Goal: Task Accomplishment & Management: Manage account settings

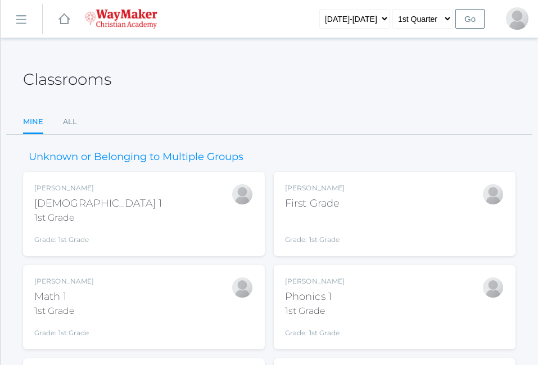
scroll to position [157, 0]
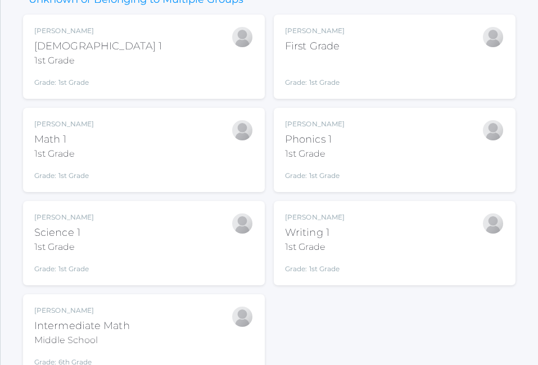
click at [128, 305] on div "Bonnie Posey Intermediate Math Middle School Grade: 6th Grade INTERMATH" at bounding box center [144, 336] width 242 height 84
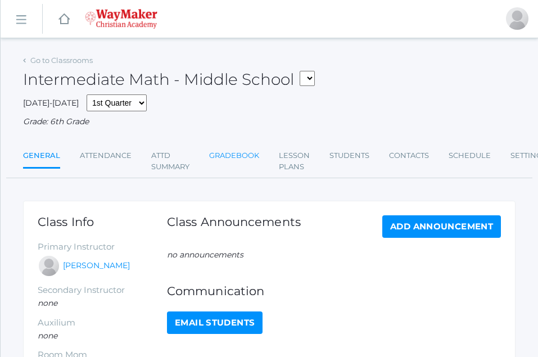
click at [246, 157] on link "Gradebook" at bounding box center [234, 155] width 50 height 22
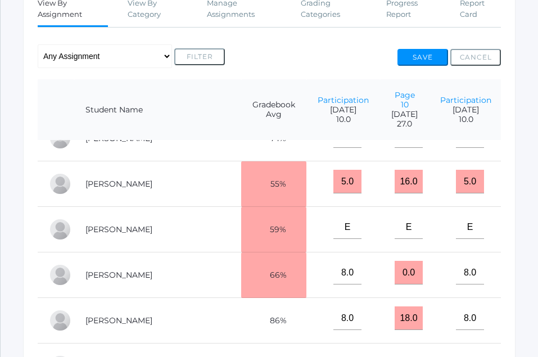
scroll to position [29, 0]
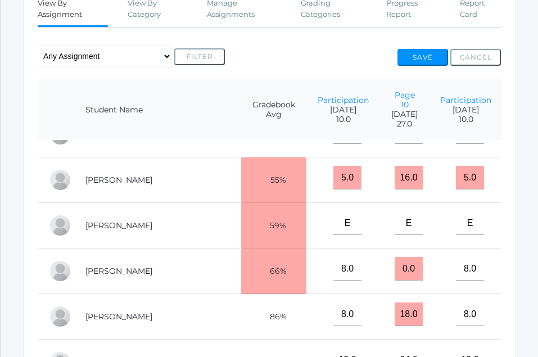
click at [517, 235] on input"] "E" at bounding box center [531, 223] width 28 height 24
type input"] "8"
click at [425, 58] on button "Save" at bounding box center [422, 57] width 51 height 17
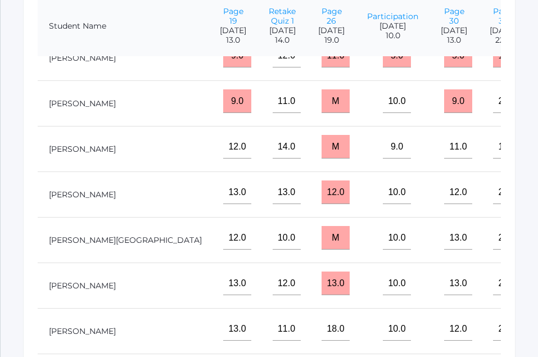
scroll to position [334, 0]
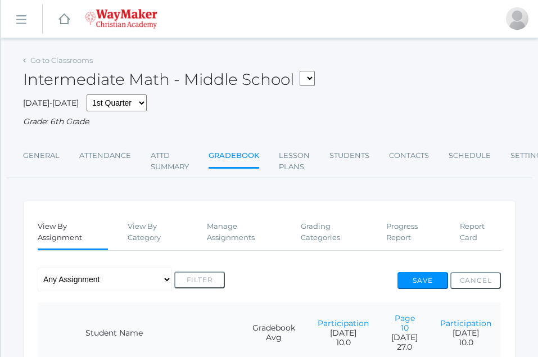
scroll to position [223, 0]
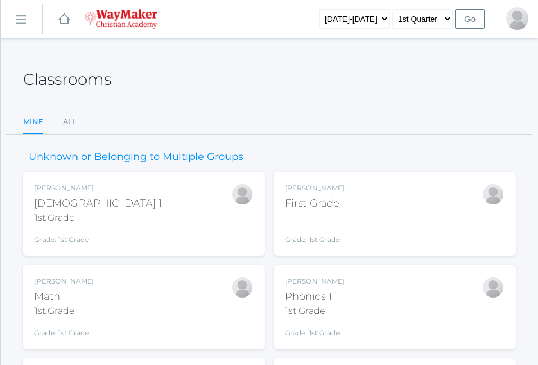
scroll to position [157, 0]
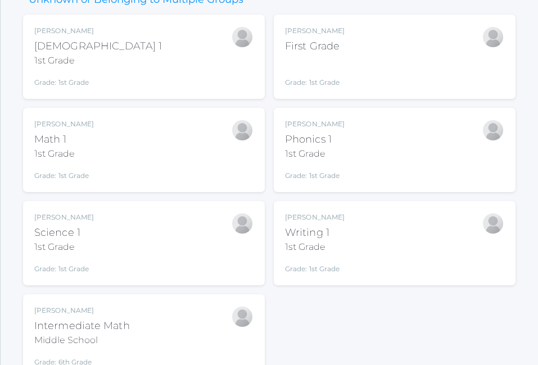
click at [86, 147] on div "Math 1" at bounding box center [64, 139] width 60 height 15
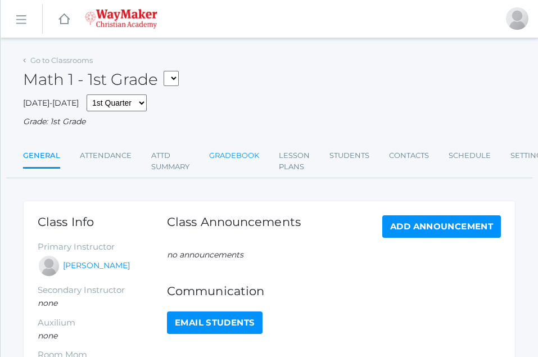
click at [241, 156] on link "Gradebook" at bounding box center [234, 155] width 50 height 22
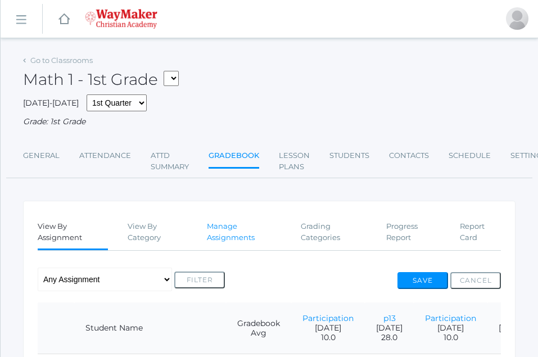
click at [232, 238] on link "Manage Assignments" at bounding box center [244, 231] width 74 height 33
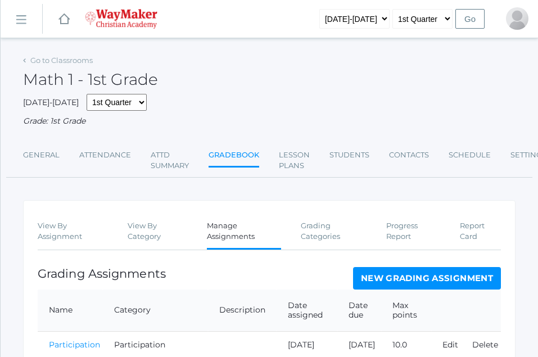
click at [448, 281] on link "New Grading Assignment" at bounding box center [427, 278] width 148 height 22
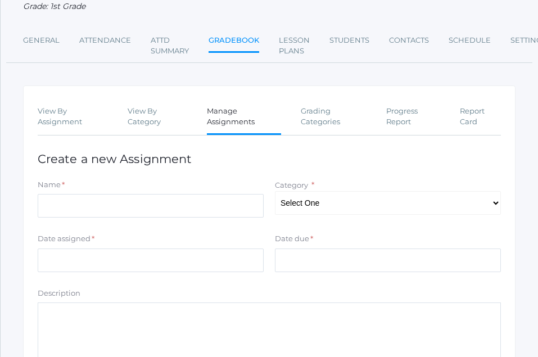
scroll to position [119, 0]
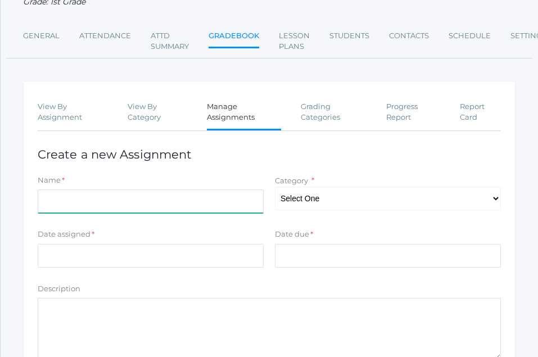
click at [57, 210] on input "Name" at bounding box center [151, 201] width 226 height 24
type input "p13"
click at [334, 205] on select "Select One Asssignments/Projects Participation Tests" at bounding box center [388, 199] width 226 height 24
select select "1225"
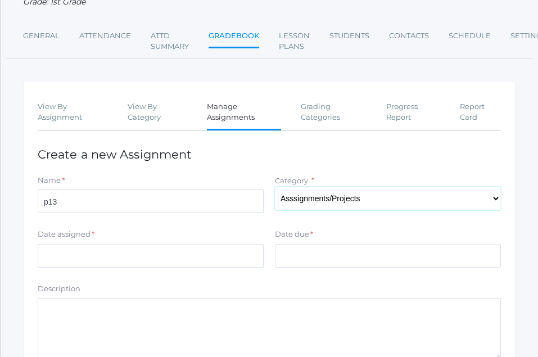
click at [275, 188] on select "Select One Asssignments/Projects Participation Tests" at bounding box center [388, 199] width 226 height 24
click at [40, 256] on input "Date assigned" at bounding box center [151, 256] width 226 height 24
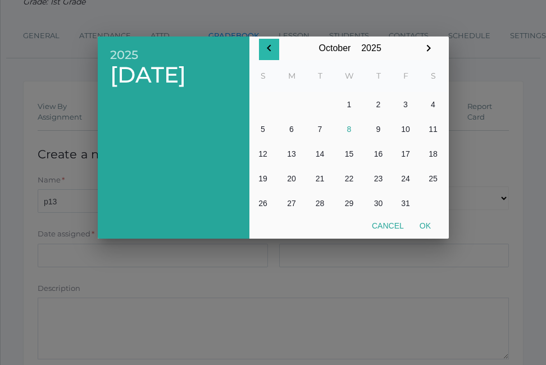
click at [274, 47] on icon "button" at bounding box center [268, 48] width 13 height 13
click at [324, 152] on button "16" at bounding box center [320, 154] width 27 height 25
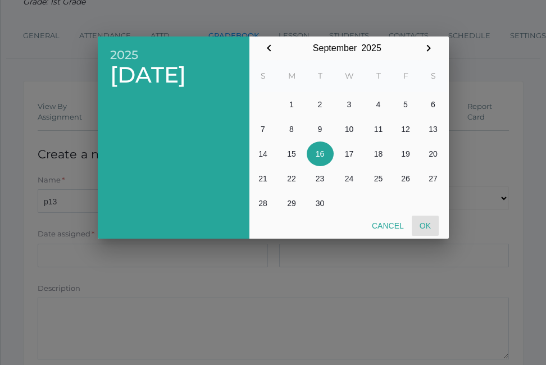
click at [438, 226] on button "Ok" at bounding box center [425, 226] width 27 height 20
type input "2025-09-16"
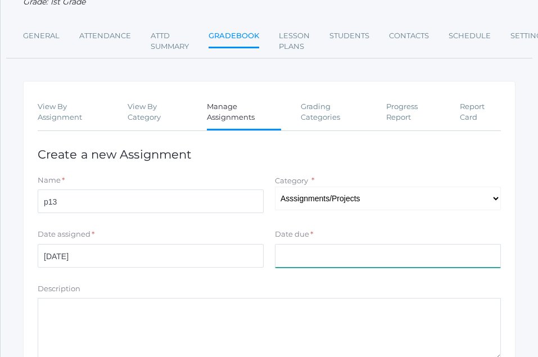
click at [299, 264] on input "Date due" at bounding box center [388, 256] width 226 height 24
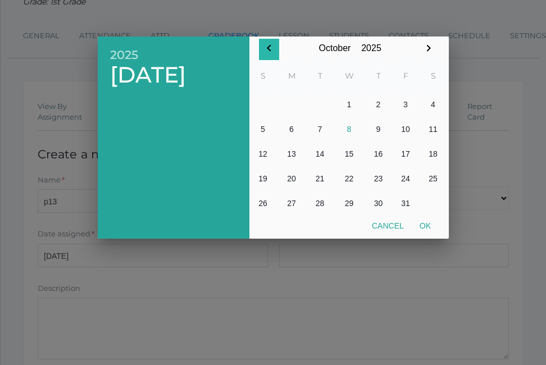
click at [281, 56] on div "October January February March April May June July August September October Nov…" at bounding box center [349, 49] width 180 height 24
drag, startPoint x: 273, startPoint y: 46, endPoint x: 279, endPoint y: 47, distance: 6.8
click at [279, 47] on div "October January February March April May June July August September October Nov…" at bounding box center [349, 49] width 180 height 24
click at [274, 45] on icon "button" at bounding box center [268, 48] width 13 height 13
click at [319, 153] on button "16" at bounding box center [320, 154] width 27 height 25
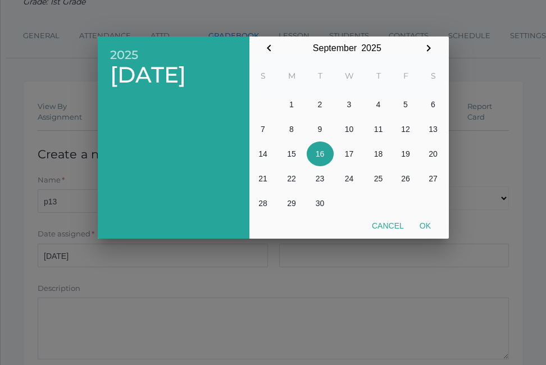
click at [319, 153] on button "16" at bounding box center [320, 154] width 27 height 25
click at [421, 227] on button "Ok" at bounding box center [425, 226] width 27 height 20
type input "2025-09-16"
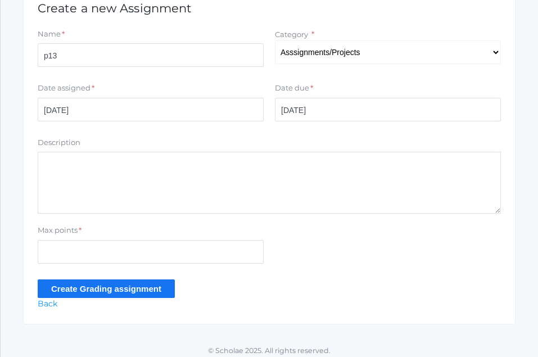
scroll to position [273, 0]
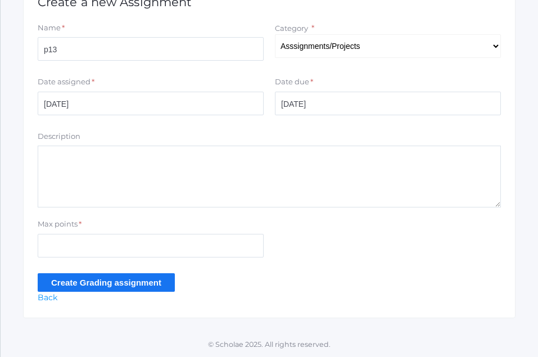
click at [101, 223] on div "Max points *" at bounding box center [151, 226] width 226 height 15
click at [84, 225] on div "Max points *" at bounding box center [151, 226] width 226 height 15
click at [92, 223] on div "Max points *" at bounding box center [151, 226] width 226 height 15
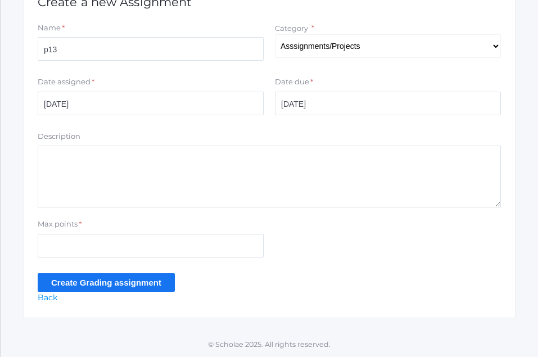
click at [74, 203] on textarea "Description" at bounding box center [269, 177] width 463 height 62
type textarea "creation"
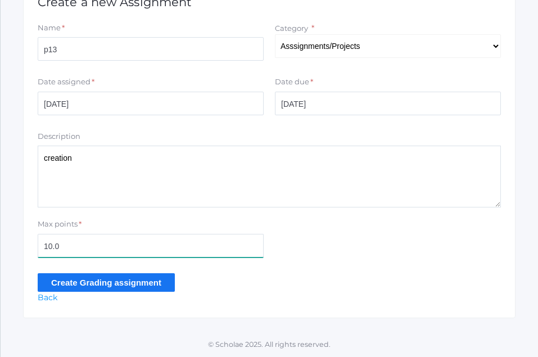
click at [51, 247] on input "10.0" at bounding box center [151, 246] width 226 height 24
type input "28.0"
click at [128, 282] on input "Create Grading assignment" at bounding box center [106, 282] width 137 height 19
click at [87, 281] on input "Create Grading assignment" at bounding box center [106, 282] width 137 height 19
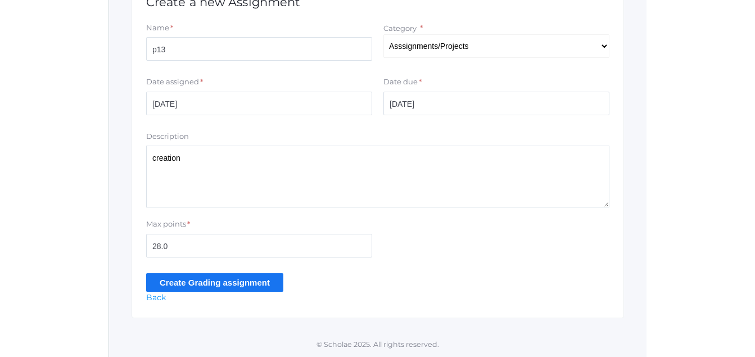
scroll to position [253, 0]
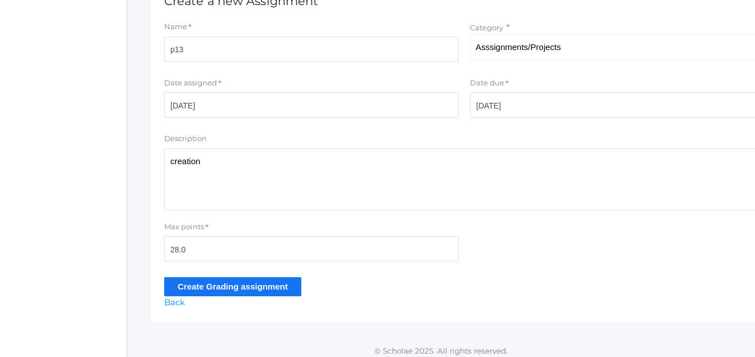
drag, startPoint x: 282, startPoint y: 283, endPoint x: 285, endPoint y: 275, distance: 8.8
click at [285, 275] on form "Name * p13 Category * Select One Asssignments/Projects Participation Tests Date…" at bounding box center [464, 158] width 600 height 274
click at [200, 282] on input "Create Grading assignment" at bounding box center [232, 286] width 137 height 19
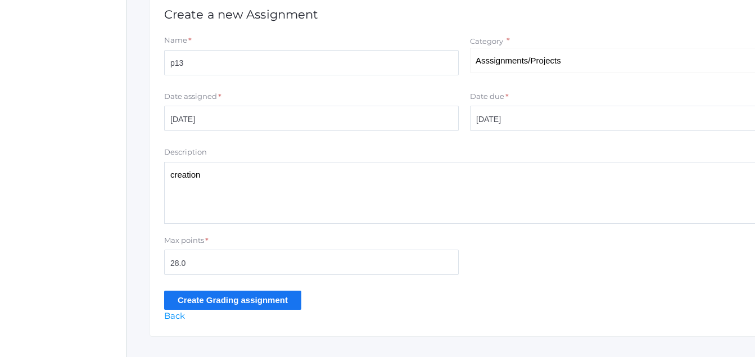
scroll to position [262, 0]
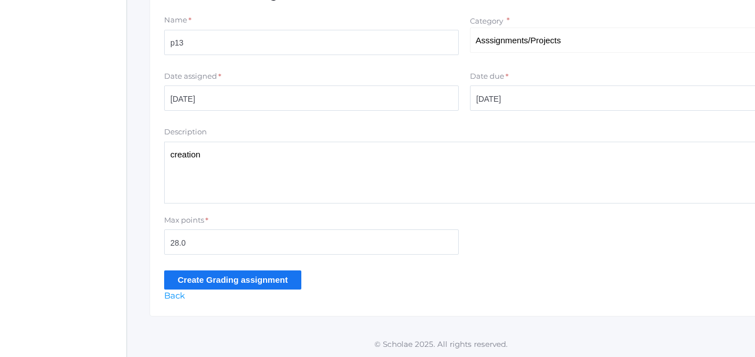
click at [246, 279] on input "Create Grading assignment" at bounding box center [232, 279] width 137 height 19
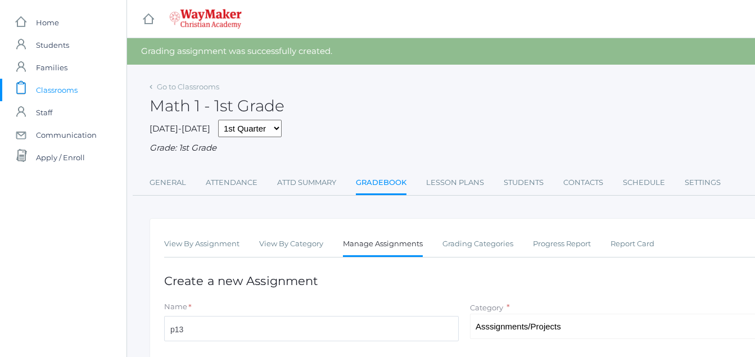
select select "1225"
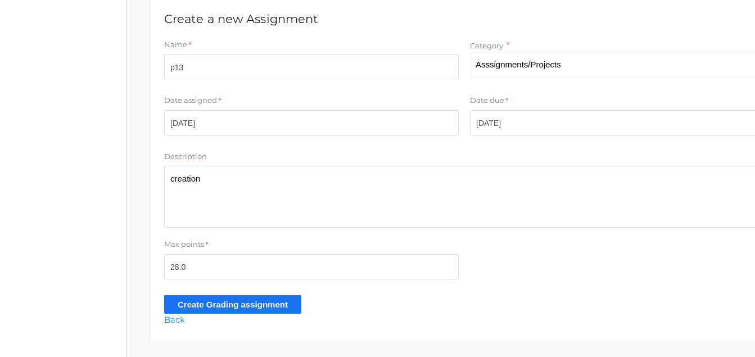
click at [206, 172] on textarea "creation" at bounding box center [464, 197] width 600 height 62
type textarea "c"
click at [229, 306] on input "Create Grading assignment" at bounding box center [232, 304] width 137 height 19
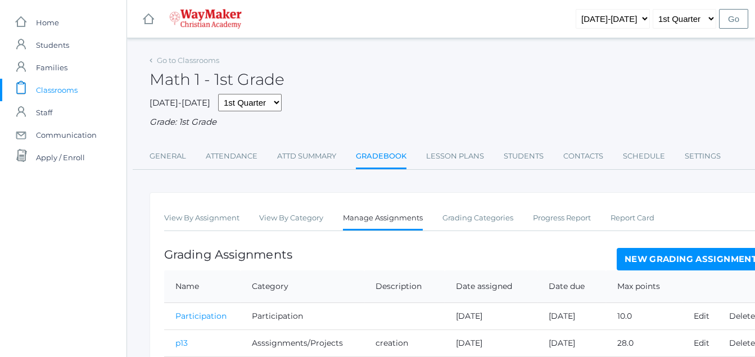
click at [69, 92] on span "Classrooms" at bounding box center [57, 90] width 42 height 22
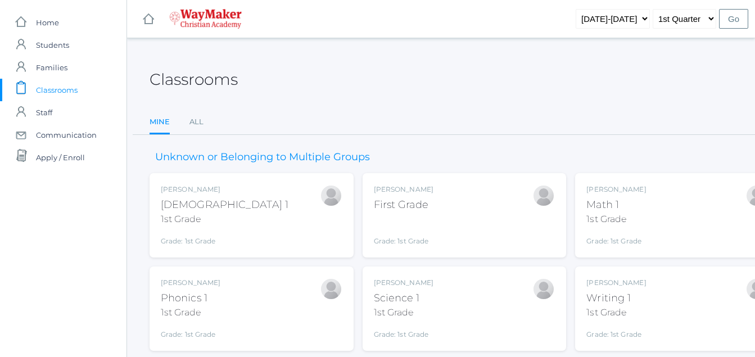
click at [394, 198] on div "First Grade" at bounding box center [404, 204] width 60 height 15
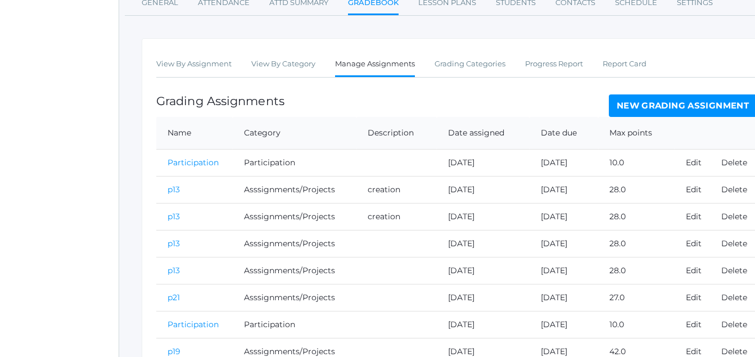
scroll to position [180, 47]
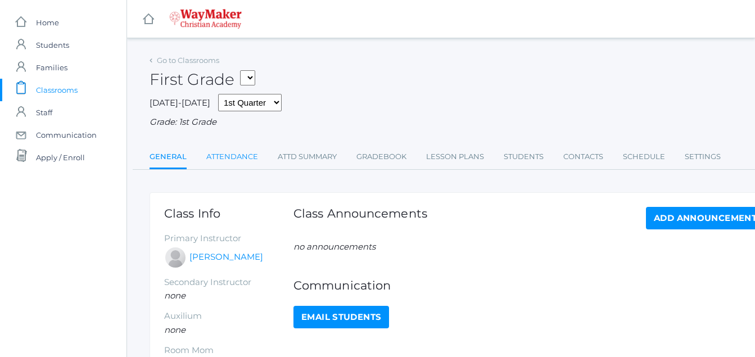
click at [226, 157] on link "Attendance" at bounding box center [232, 157] width 52 height 22
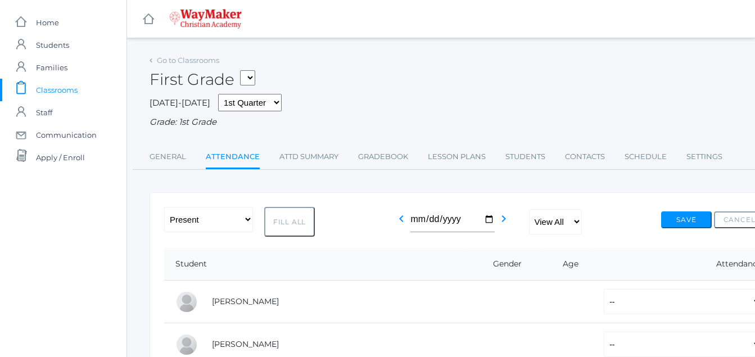
click at [285, 224] on button "Fill All" at bounding box center [289, 222] width 51 height 30
select select "P"
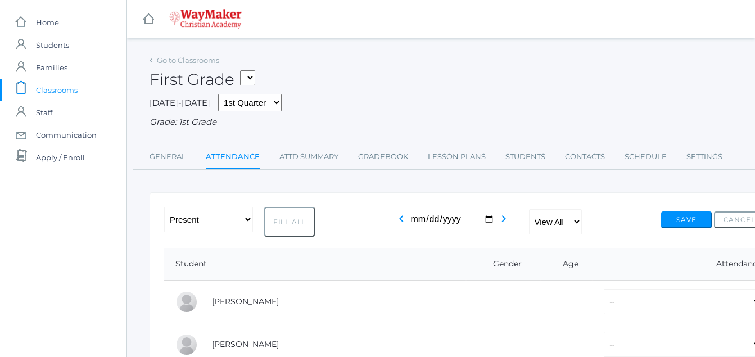
select select "P"
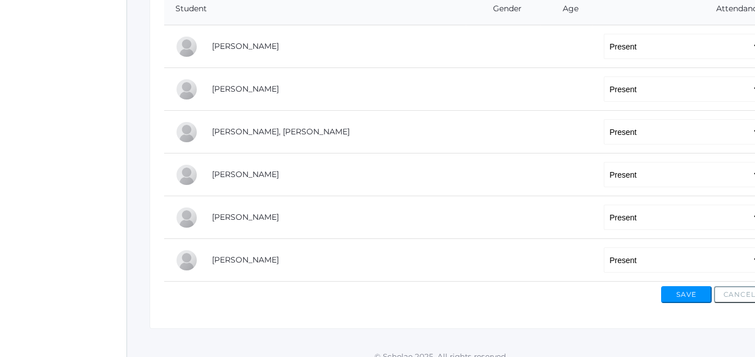
scroll to position [256, 0]
click at [604, 218] on select "-- Present Tardy Excused Tardy Unexcused Absent Excused Absent Unexcused" at bounding box center [683, 215] width 158 height 25
select select "TE"
click at [604, 205] on select "-- Present Tardy Excused Tardy Unexcused Absent Excused Absent Unexcused" at bounding box center [683, 215] width 158 height 25
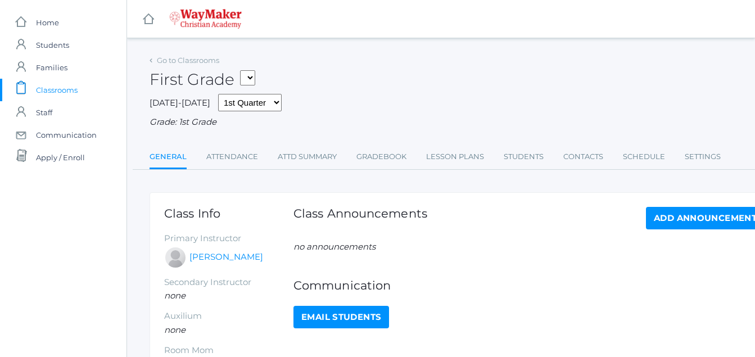
drag, startPoint x: 63, startPoint y: 88, endPoint x: 69, endPoint y: 90, distance: 5.9
drag, startPoint x: 69, startPoint y: 93, endPoint x: 83, endPoint y: 101, distance: 15.6
drag, startPoint x: 78, startPoint y: 99, endPoint x: 64, endPoint y: 90, distance: 17.0
drag, startPoint x: 70, startPoint y: 82, endPoint x: 72, endPoint y: 88, distance: 6.6
click at [72, 92] on span "Classrooms" at bounding box center [57, 90] width 42 height 22
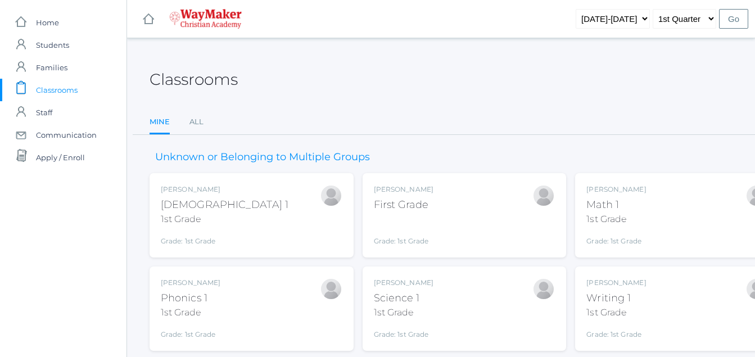
click at [76, 92] on span "Classrooms" at bounding box center [57, 90] width 42 height 22
click at [84, 89] on link "icons/clipboard/plain Created with Sketch. Classrooms" at bounding box center [63, 90] width 126 height 22
click at [51, 90] on span "Classrooms" at bounding box center [57, 90] width 42 height 22
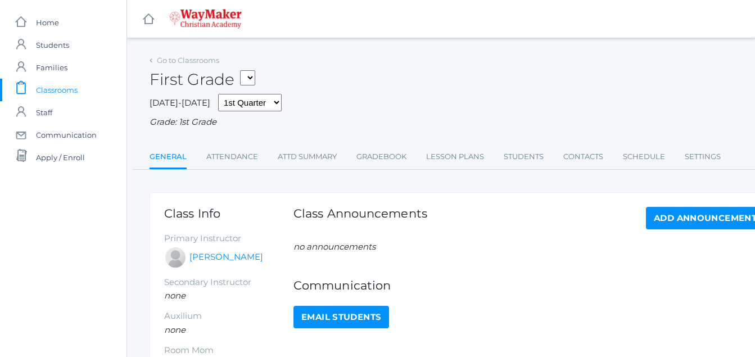
click at [71, 92] on span "Classrooms" at bounding box center [57, 90] width 42 height 22
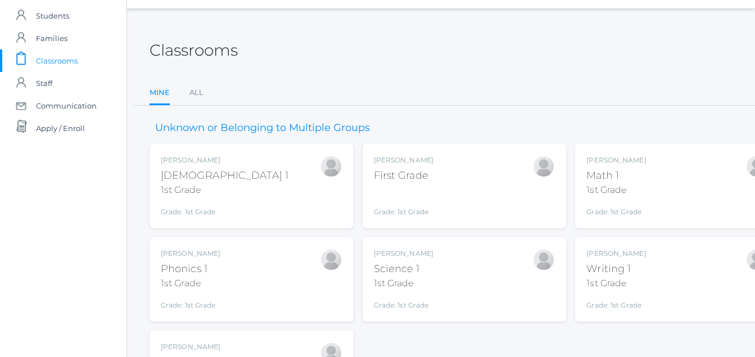
scroll to position [128, 0]
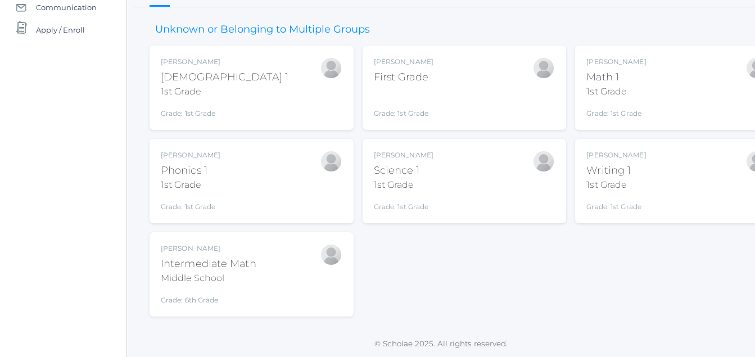
click at [265, 282] on div "Bonnie Posey Intermediate Math Middle School Grade: 6th Grade INTERMATH" at bounding box center [252, 274] width 182 height 62
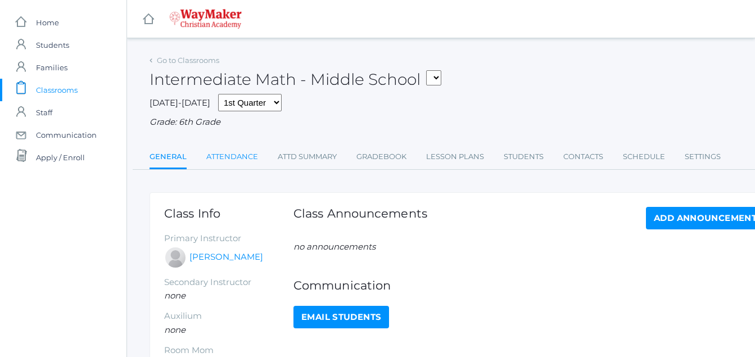
click at [243, 158] on link "Attendance" at bounding box center [232, 157] width 52 height 22
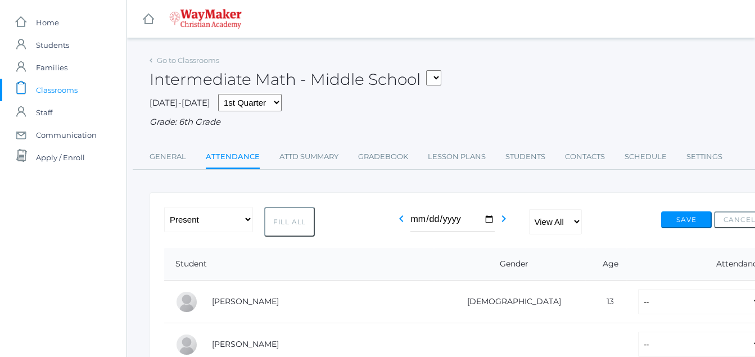
click at [287, 221] on button "Fill All" at bounding box center [289, 222] width 51 height 30
select select "P"
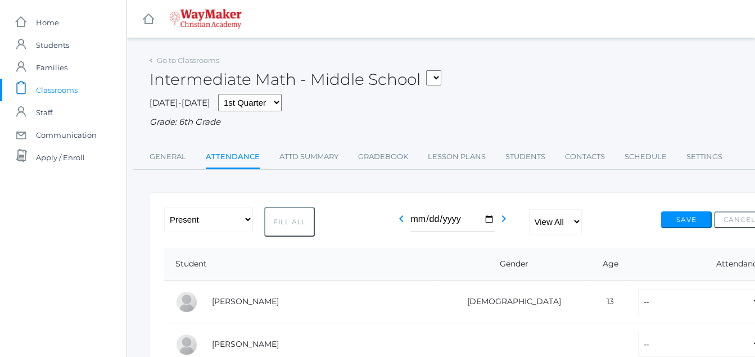
select select "P"
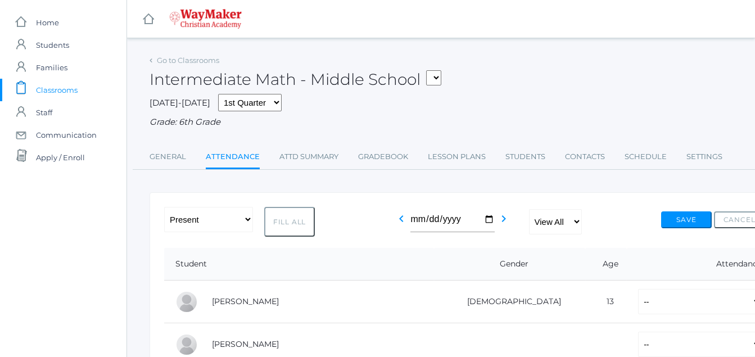
select select "P"
click at [700, 221] on button "Save" at bounding box center [686, 219] width 51 height 17
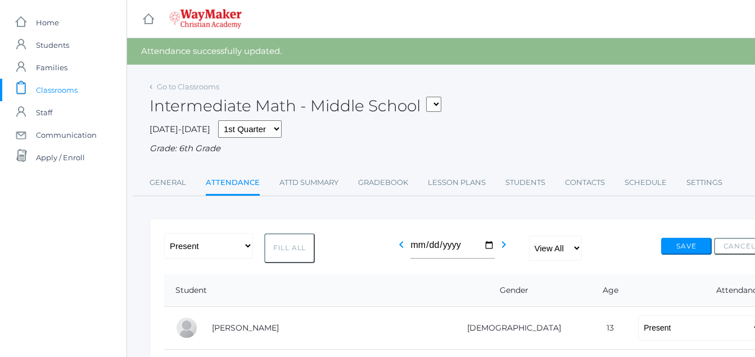
click at [66, 95] on span "Classrooms" at bounding box center [57, 90] width 42 height 22
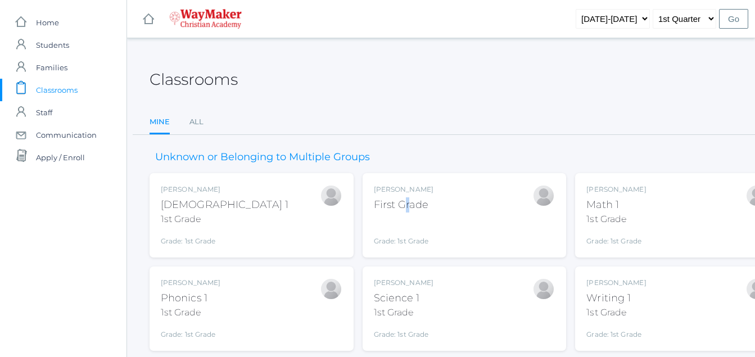
click at [409, 202] on div "First Grade" at bounding box center [404, 204] width 60 height 15
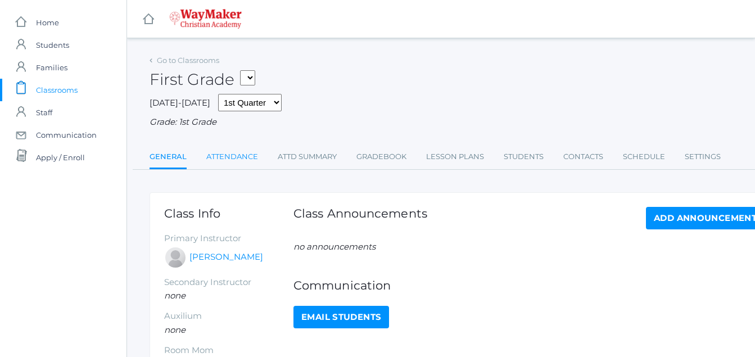
click at [238, 159] on link "Attendance" at bounding box center [232, 157] width 52 height 22
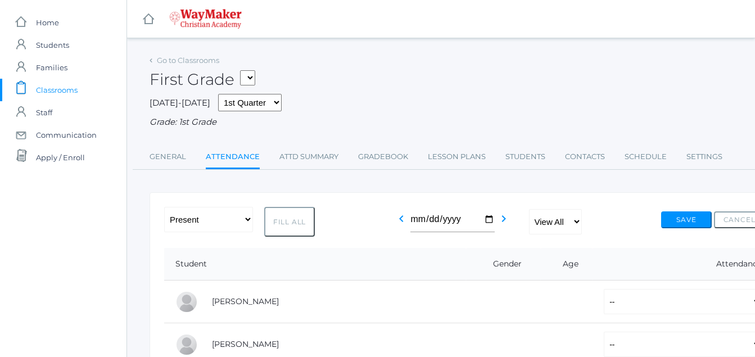
click at [293, 224] on button "Fill All" at bounding box center [289, 222] width 51 height 30
select select "P"
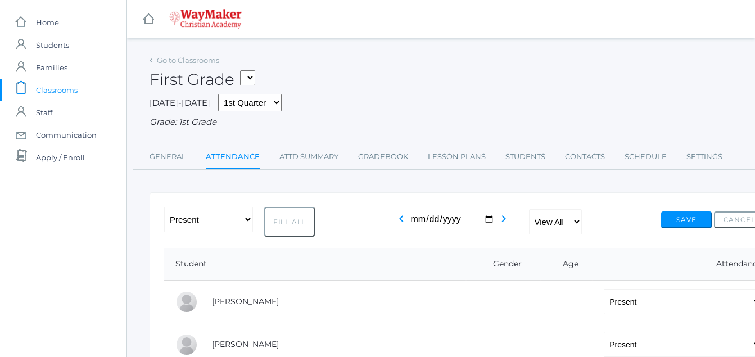
select select "P"
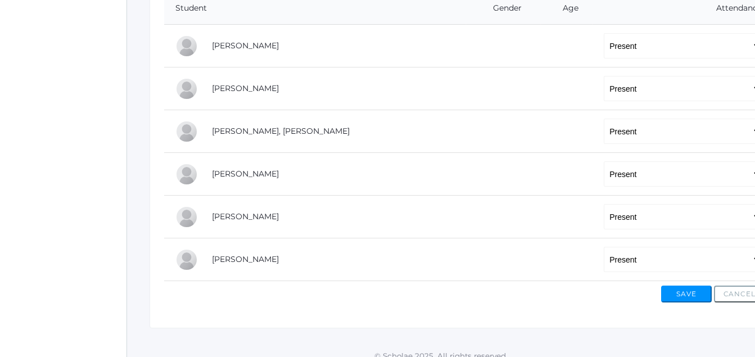
scroll to position [254, 0]
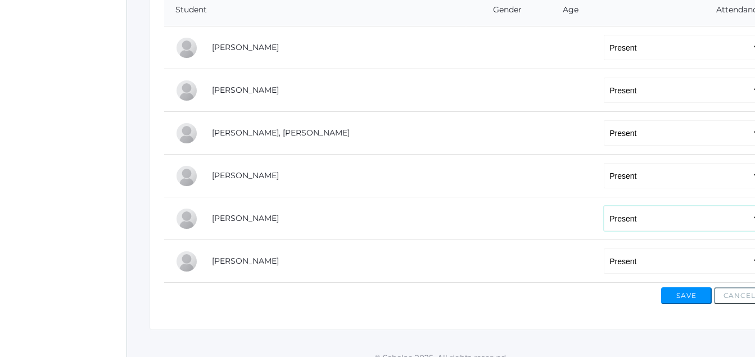
click at [604, 226] on select "-- Present Tardy Excused Tardy Unexcused Absent Excused Absent Unexcused" at bounding box center [683, 218] width 158 height 25
click at [604, 219] on select "-- Present Tardy Excused Tardy Unexcused Absent Excused Absent Unexcused" at bounding box center [683, 218] width 158 height 25
drag, startPoint x: 590, startPoint y: 225, endPoint x: 574, endPoint y: 226, distance: 15.8
click at [604, 225] on select "-- Present Tardy Excused Tardy Unexcused Absent Excused Absent Unexcused" at bounding box center [683, 218] width 158 height 25
select select "TE"
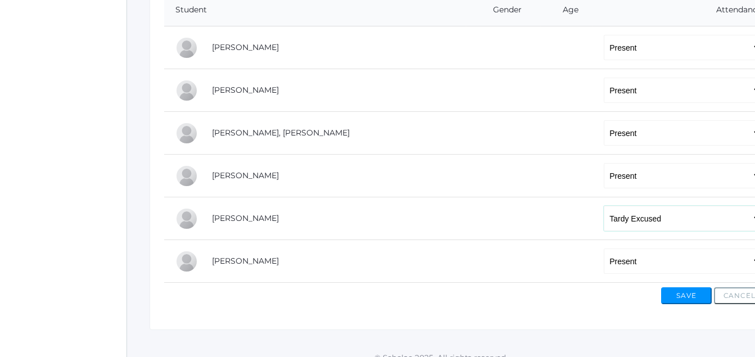
click at [604, 207] on select "-- Present Tardy Excused Tardy Unexcused Absent Excused Absent Unexcused" at bounding box center [683, 218] width 158 height 25
drag, startPoint x: 696, startPoint y: 319, endPoint x: 683, endPoint y: 296, distance: 26.4
click at [690, 303] on button "Save" at bounding box center [686, 295] width 51 height 17
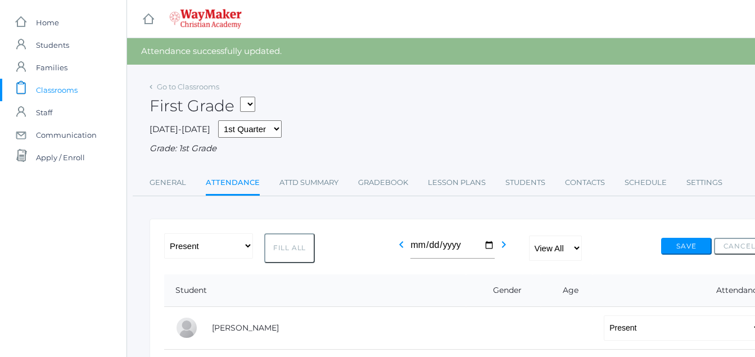
click at [692, 298] on th "Attendance" at bounding box center [678, 290] width 172 height 33
click at [687, 247] on button "Save" at bounding box center [686, 246] width 51 height 17
click at [75, 94] on span "Classrooms" at bounding box center [57, 90] width 42 height 22
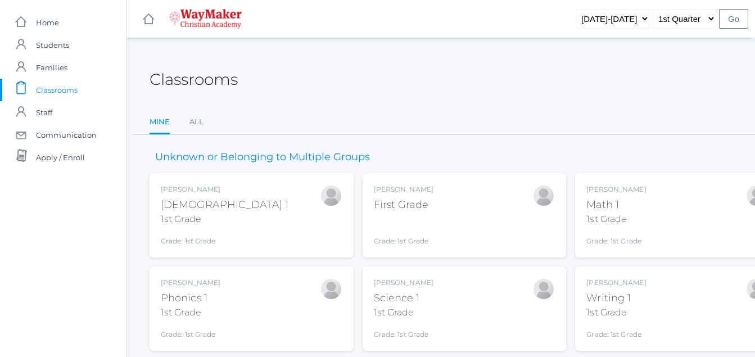
click at [76, 98] on span "Classrooms" at bounding box center [57, 90] width 42 height 22
click at [623, 206] on div "Math 1" at bounding box center [616, 204] width 60 height 15
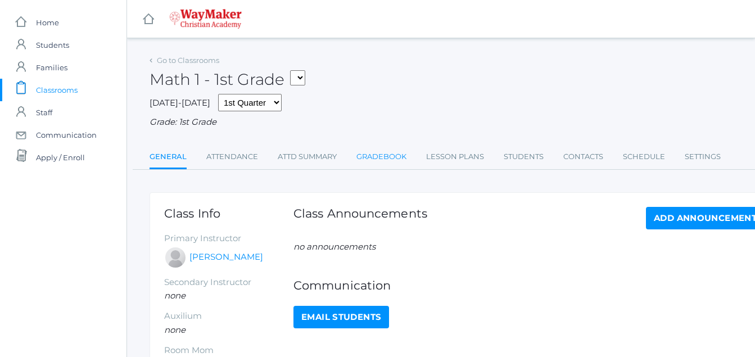
click at [386, 158] on link "Gradebook" at bounding box center [381, 157] width 50 height 22
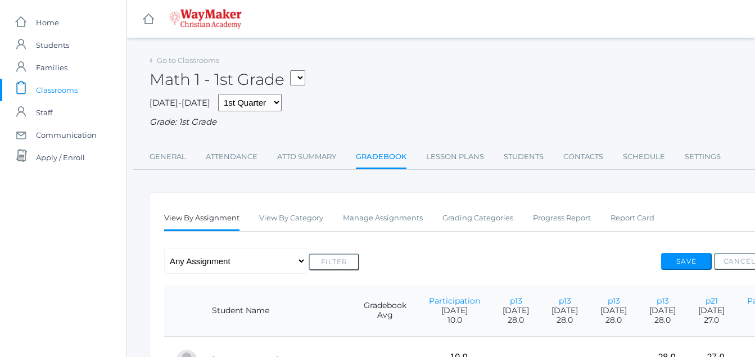
click at [78, 83] on link "icons/clipboard/plain Created with Sketch. Classrooms" at bounding box center [63, 90] width 126 height 22
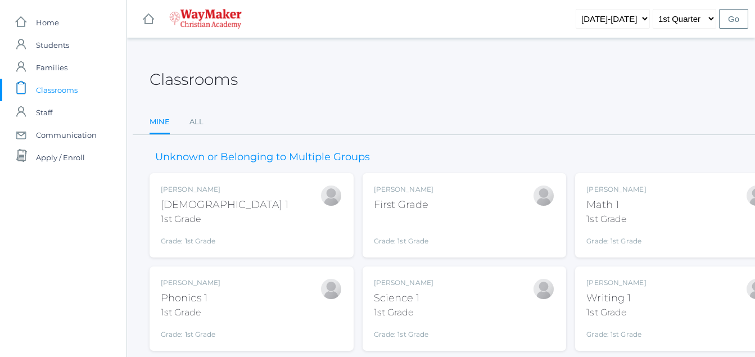
click at [419, 198] on div "First Grade" at bounding box center [404, 204] width 60 height 15
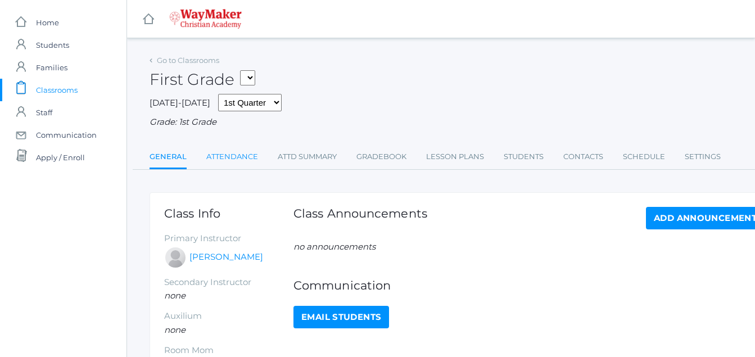
click at [228, 157] on link "Attendance" at bounding box center [232, 157] width 52 height 22
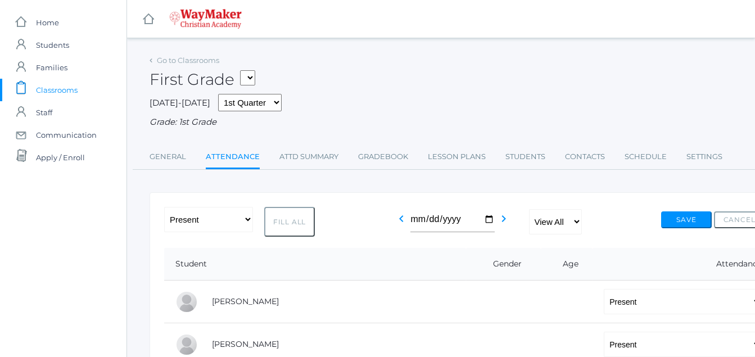
click at [541, 323] on td at bounding box center [567, 301] width 52 height 43
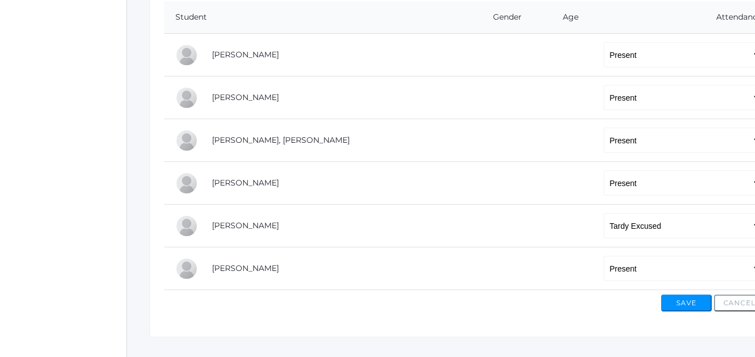
scroll to position [249, 0]
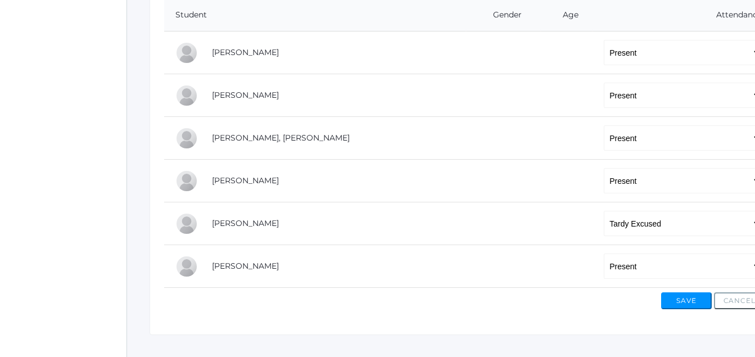
drag, startPoint x: 449, startPoint y: 301, endPoint x: 596, endPoint y: 268, distance: 150.4
click at [598, 261] on form "-- Present Tardy Excused Tardy Unexcused Absent Excused Absent Unexcused Fill A…" at bounding box center [464, 133] width 600 height 351
click at [604, 268] on select "-- Present Tardy Excused Tardy Unexcused Absent Excused Absent Unexcused" at bounding box center [683, 265] width 158 height 25
select select "AE"
click at [604, 255] on select "-- Present Tardy Excused Tardy Unexcused Absent Excused Absent Unexcused" at bounding box center [683, 265] width 158 height 25
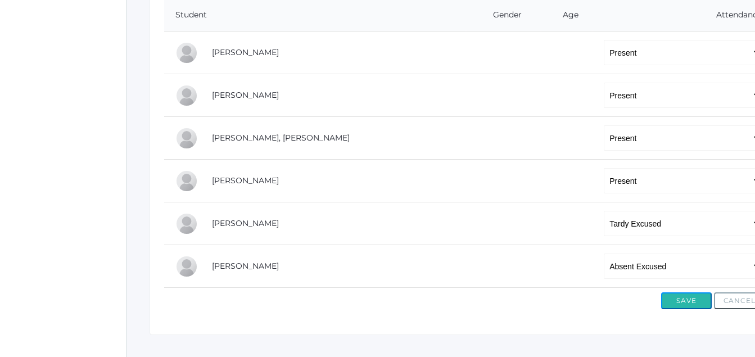
click at [681, 302] on button "Save" at bounding box center [686, 300] width 51 height 17
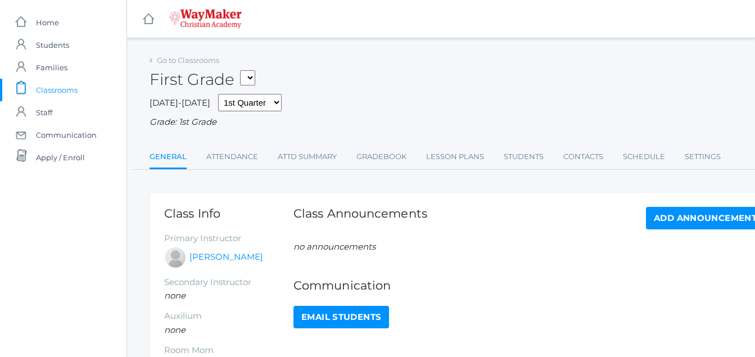
click at [69, 90] on span "Classrooms" at bounding box center [57, 90] width 42 height 22
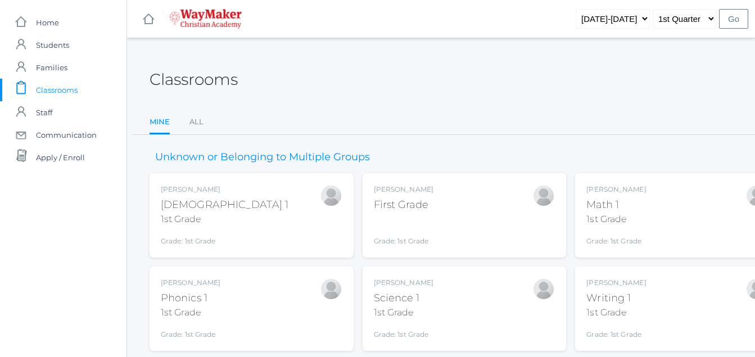
click at [616, 204] on div "Math 1" at bounding box center [616, 204] width 60 height 15
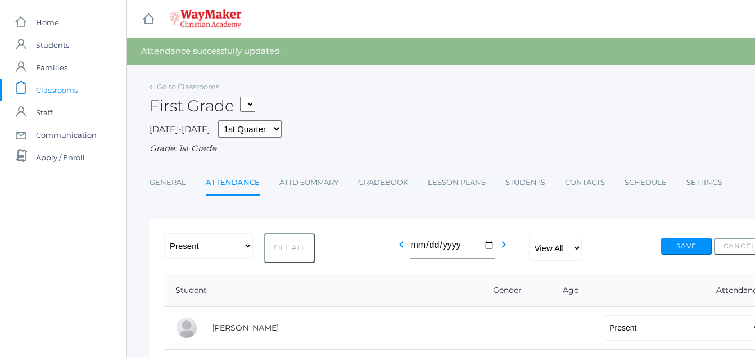
drag, startPoint x: 62, startPoint y: 83, endPoint x: 64, endPoint y: 89, distance: 7.0
click at [65, 91] on span "Classrooms" at bounding box center [57, 90] width 42 height 22
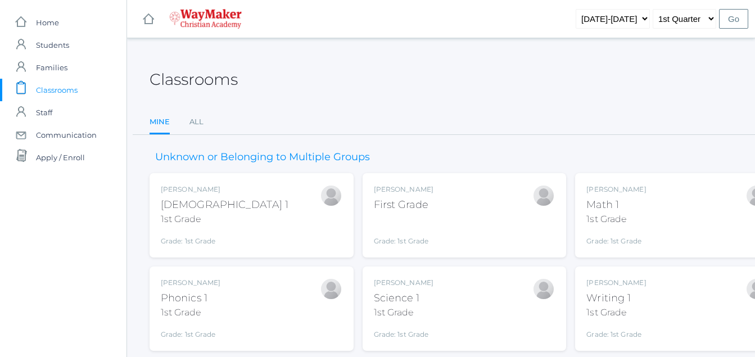
click at [66, 84] on span "Classrooms" at bounding box center [57, 90] width 42 height 22
click at [67, 84] on span "Classrooms" at bounding box center [57, 90] width 42 height 22
click at [70, 96] on span "Classrooms" at bounding box center [57, 90] width 42 height 22
click at [69, 88] on span "Classrooms" at bounding box center [57, 90] width 42 height 22
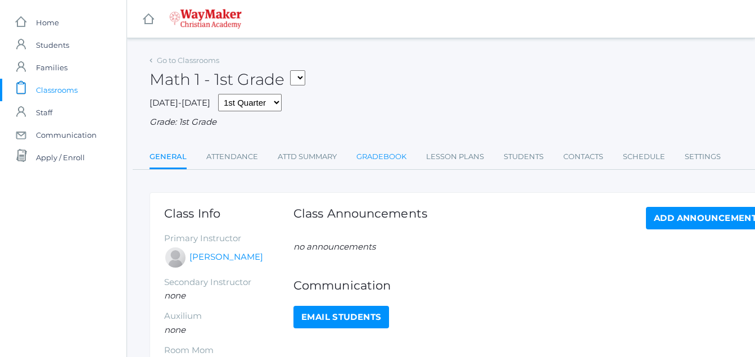
click at [379, 157] on link "Gradebook" at bounding box center [381, 157] width 50 height 22
